Goal: Navigation & Orientation: Understand site structure

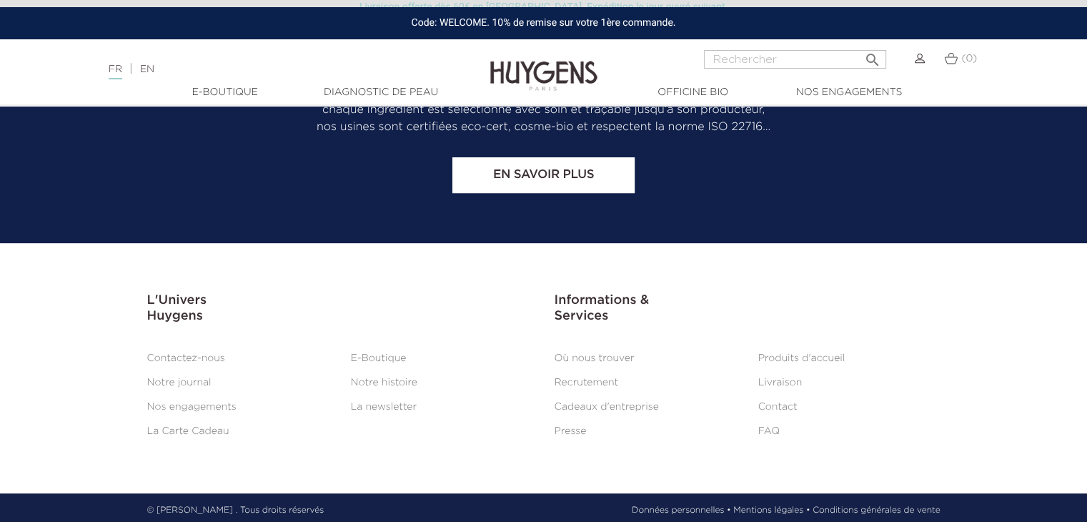
scroll to position [5990, 0]
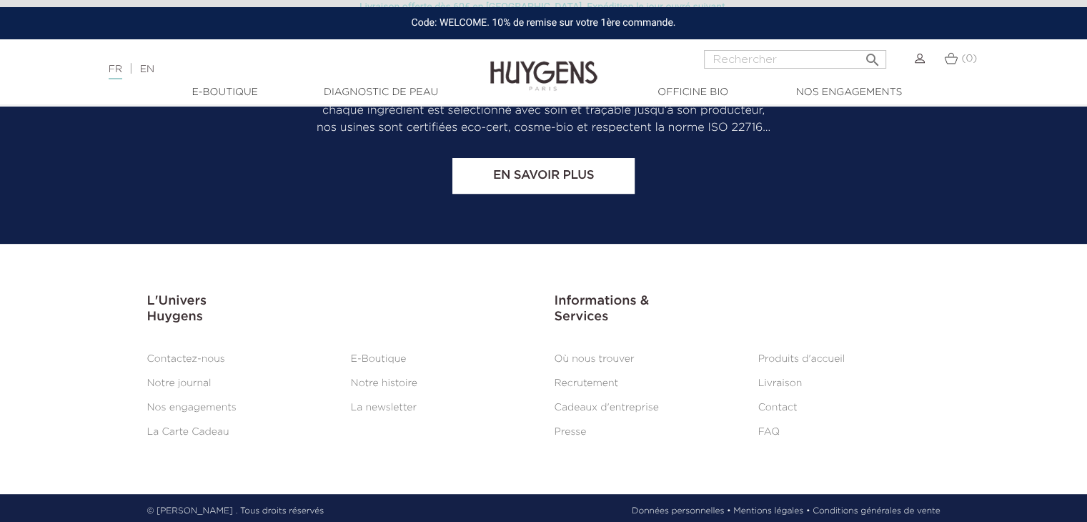
click at [763, 505] on link "Mentions légales •" at bounding box center [771, 511] width 76 height 13
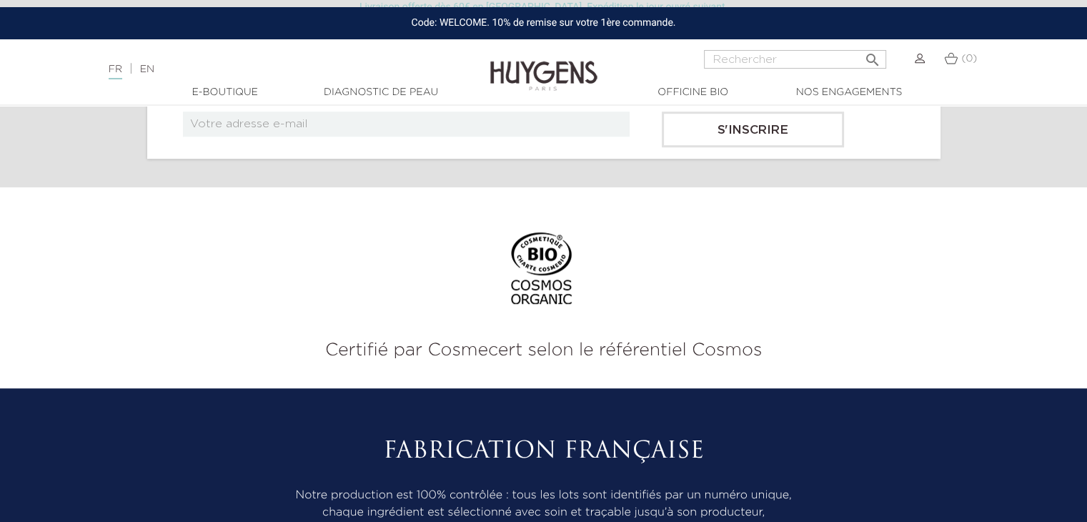
scroll to position [1296, 0]
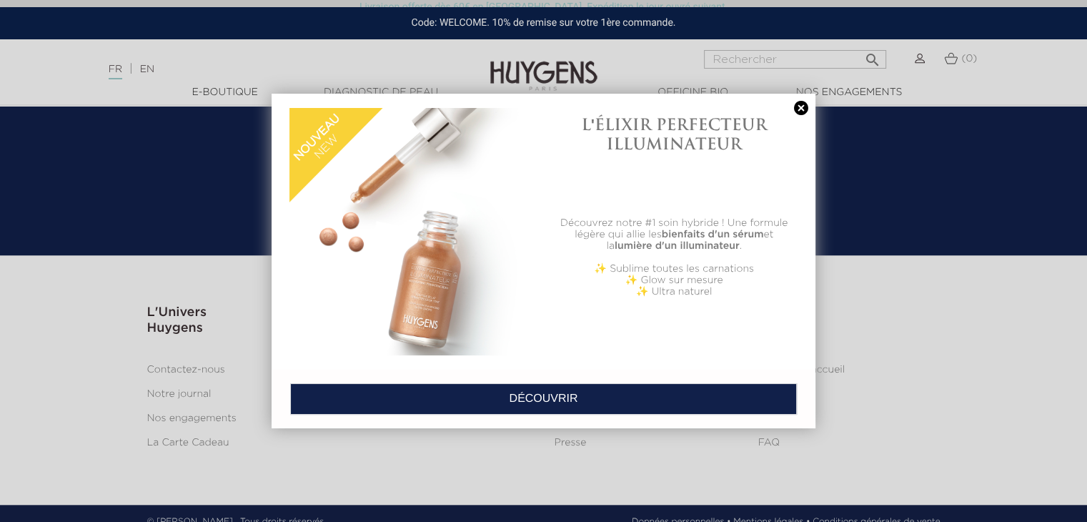
click at [673, 501] on div at bounding box center [543, 261] width 1087 height 522
click at [669, 505] on div at bounding box center [543, 261] width 1087 height 522
click at [800, 112] on link at bounding box center [801, 108] width 20 height 15
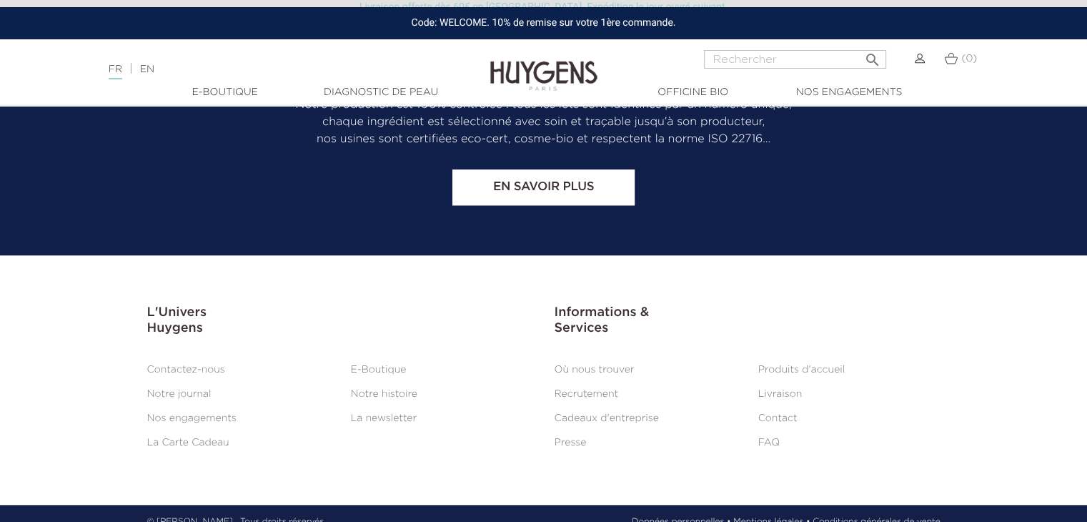
click at [682, 515] on link "Données personnelles •" at bounding box center [681, 521] width 99 height 13
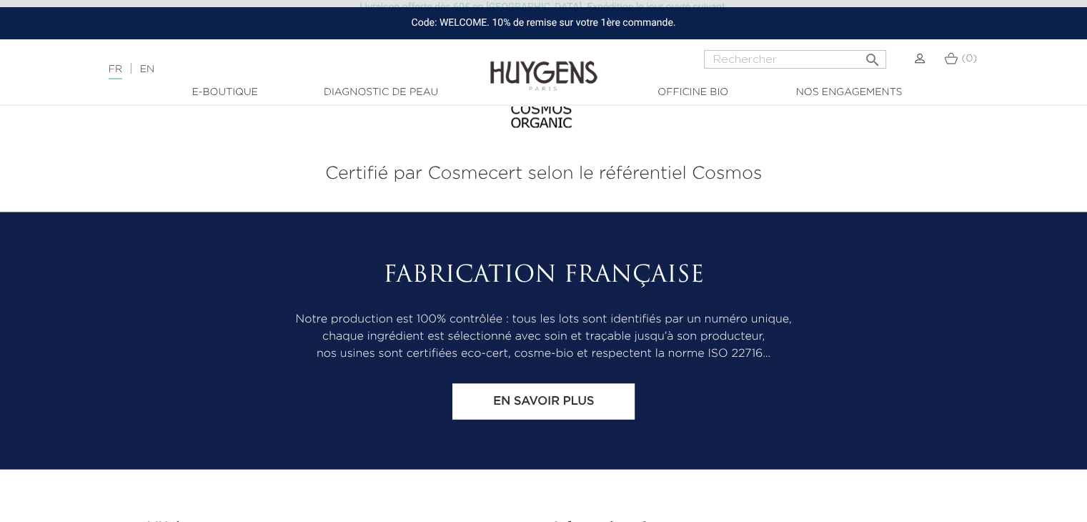
scroll to position [2734, 0]
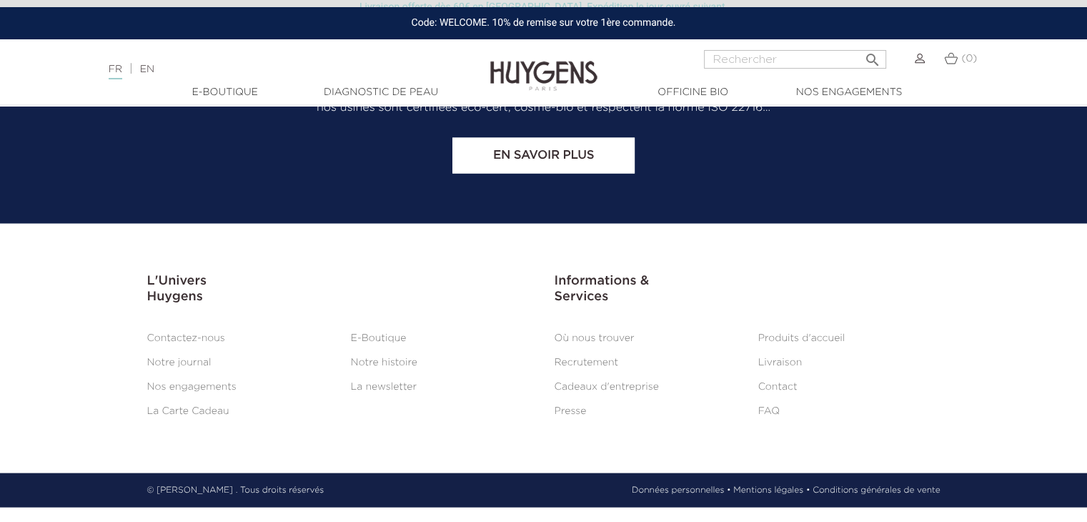
click at [864, 497] on link "Conditions générales de vente" at bounding box center [876, 490] width 127 height 13
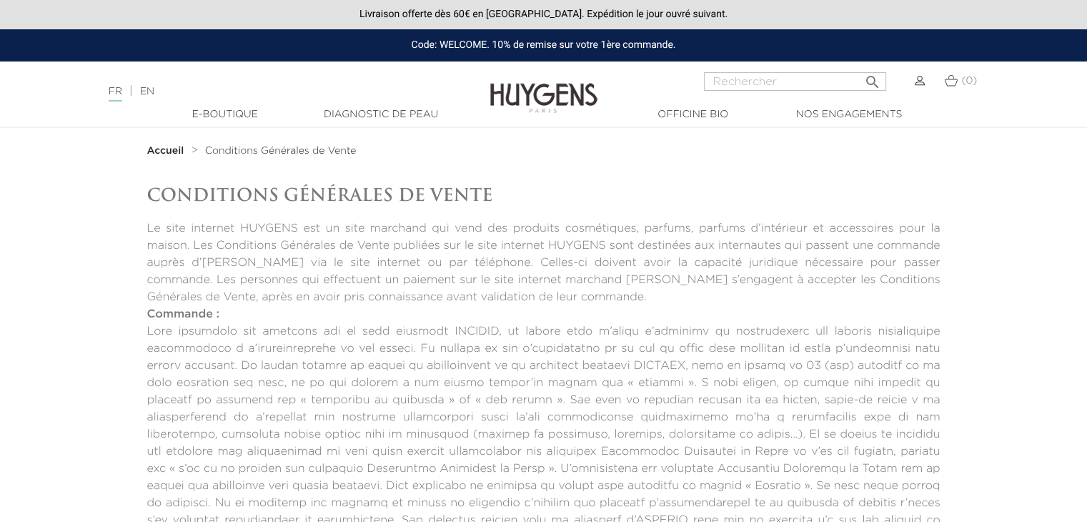
click at [905, 254] on p "Le site internet HUYGENS est un site marchand qui vend des produits cosmétiques…" at bounding box center [543, 263] width 793 height 86
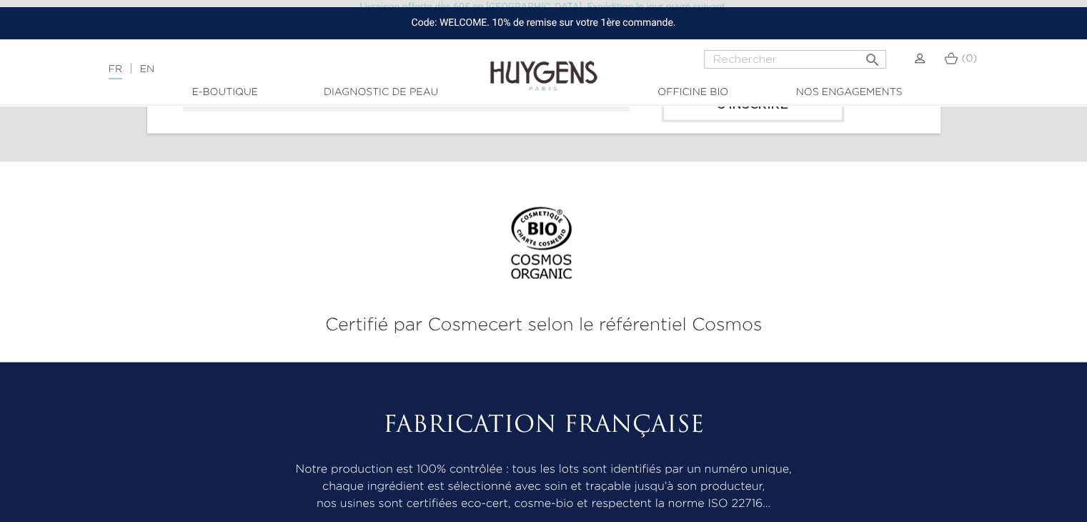
scroll to position [3096, 0]
